Goal: Transaction & Acquisition: Purchase product/service

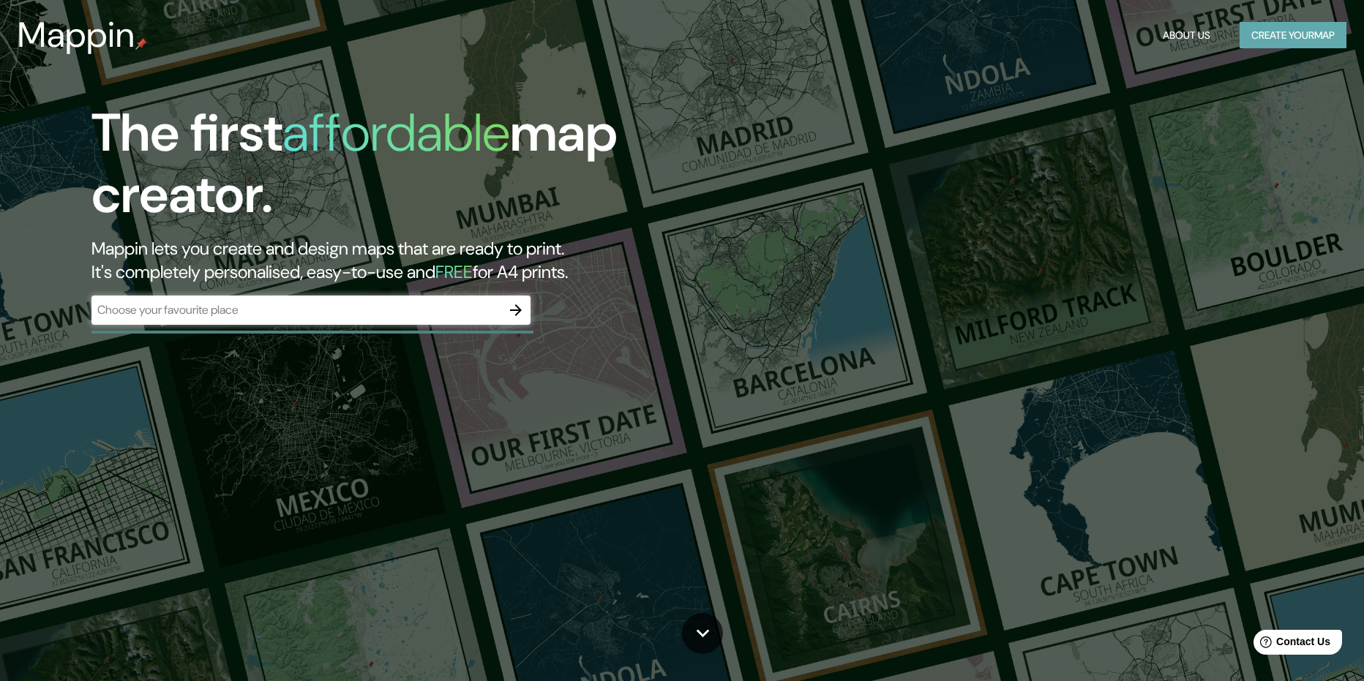
click at [1281, 40] on button "Create your map" at bounding box center [1293, 35] width 107 height 27
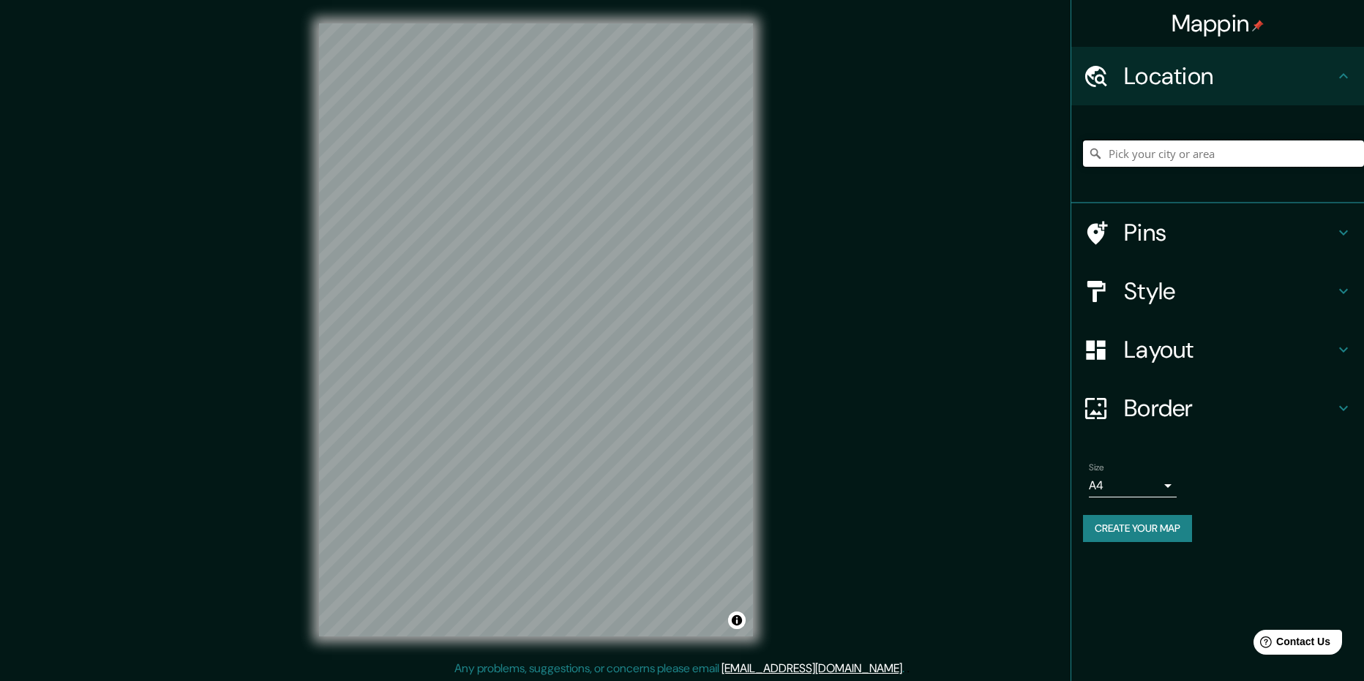
click at [1158, 160] on input "Pick your city or area" at bounding box center [1223, 154] width 281 height 26
type input "Huancayo, [GEOGRAPHIC_DATA], [GEOGRAPHIC_DATA]"
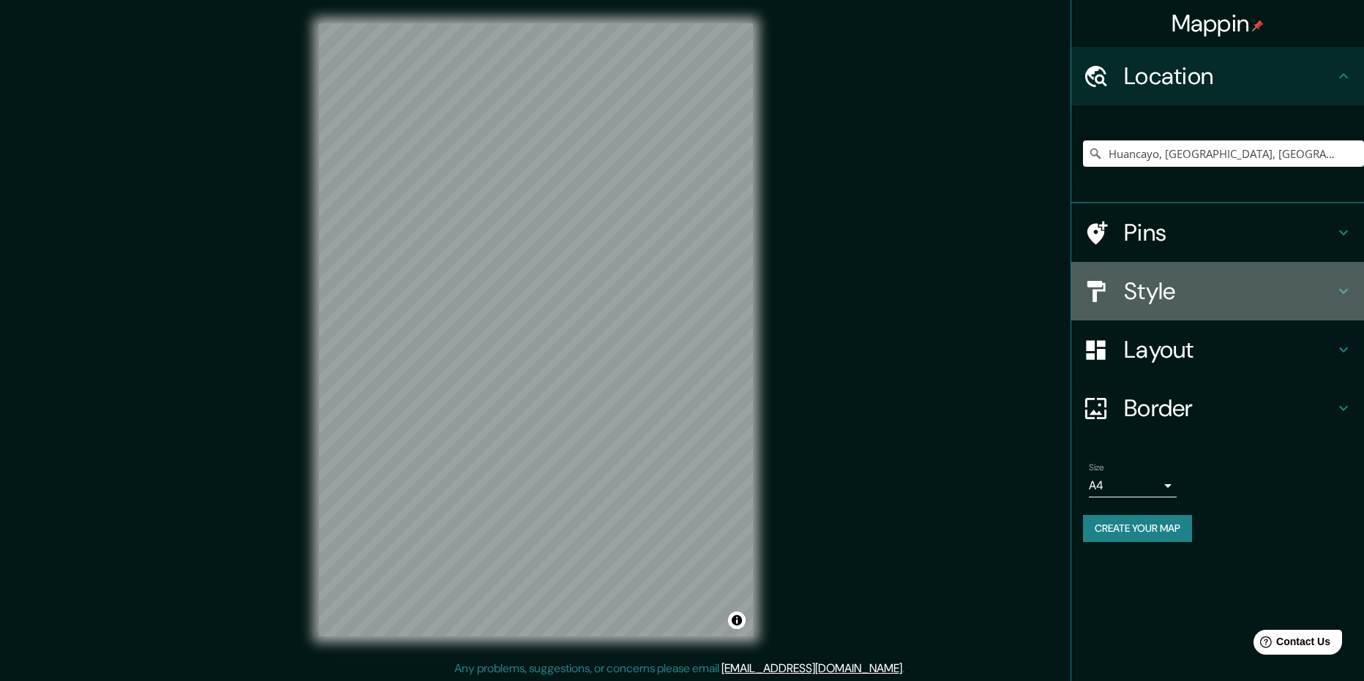
click at [1158, 296] on h4 "Style" at bounding box center [1229, 291] width 211 height 29
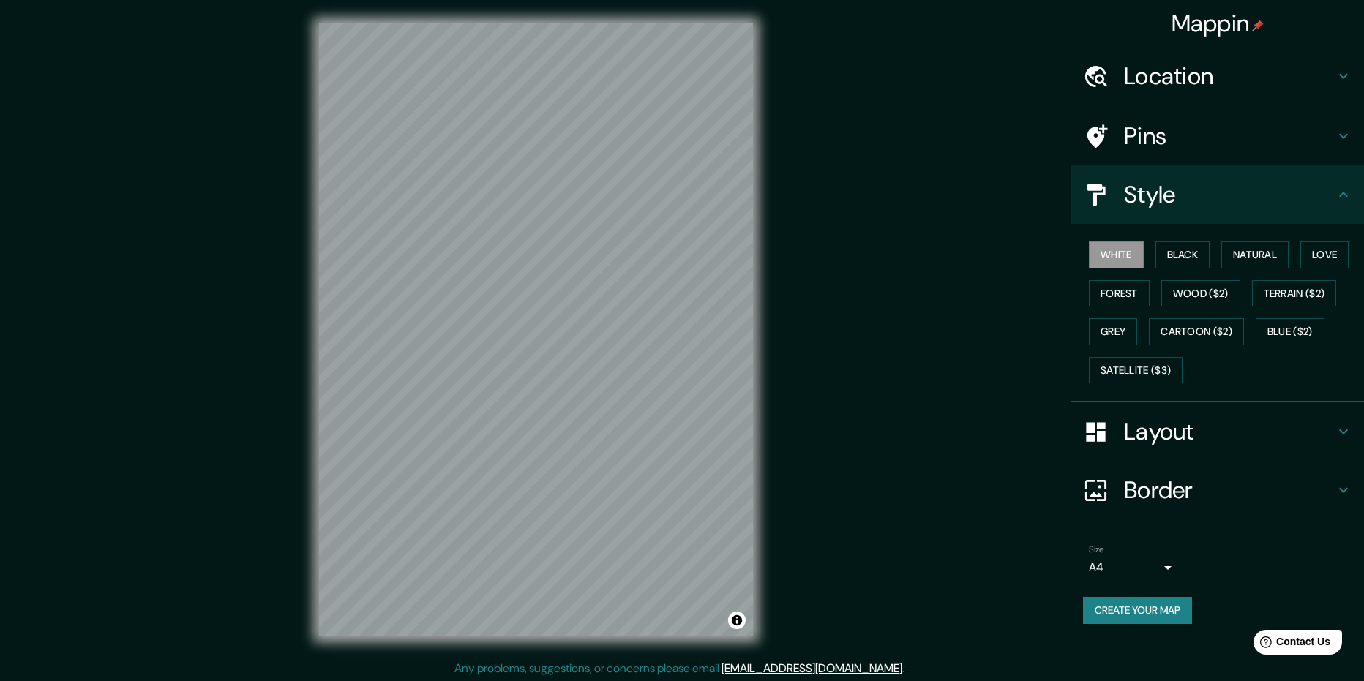
click at [1118, 315] on div "White Black Natural Love Forest Wood ($2) Terrain ($2) Grey Cartoon ($2) Blue (…" at bounding box center [1223, 313] width 281 height 154
click at [1114, 295] on button "Forest" at bounding box center [1119, 293] width 61 height 27
click at [1114, 326] on button "Grey" at bounding box center [1113, 331] width 48 height 27
click at [1146, 365] on button "Satellite ($3)" at bounding box center [1136, 370] width 94 height 27
click at [1201, 333] on button "Cartoon ($2)" at bounding box center [1196, 331] width 95 height 27
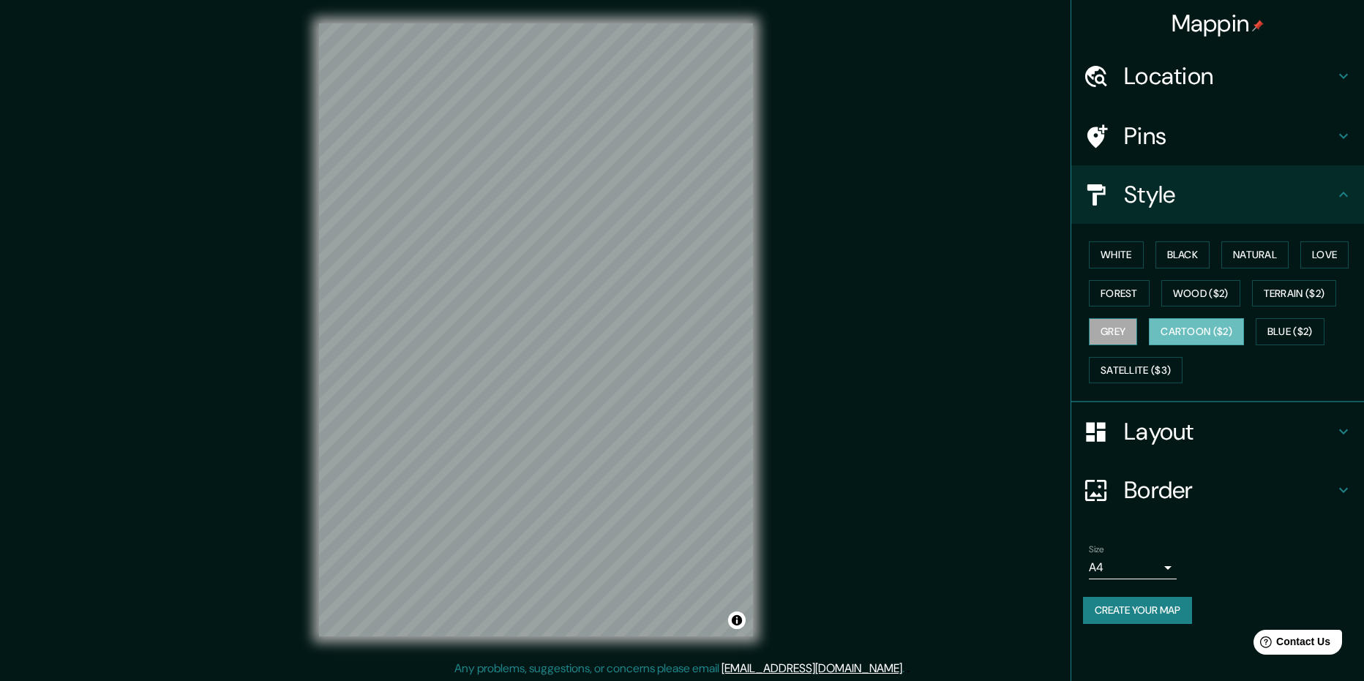
click at [1111, 334] on button "Grey" at bounding box center [1113, 331] width 48 height 27
click at [1172, 335] on button "Cartoon ($2)" at bounding box center [1196, 331] width 95 height 27
